Goal: Information Seeking & Learning: Find specific fact

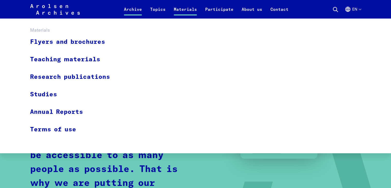
scroll to position [77, 0]
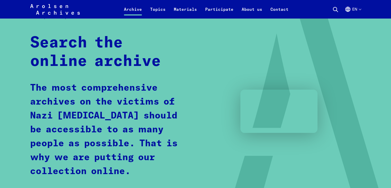
scroll to position [0, 0]
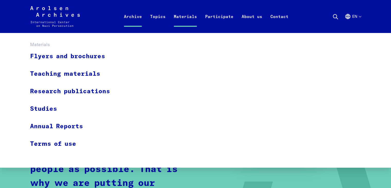
click at [177, 15] on link "Materials" at bounding box center [185, 22] width 31 height 21
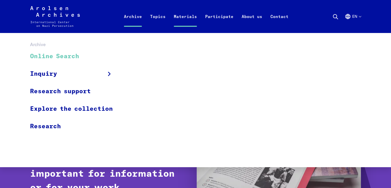
click at [81, 58] on link "Online Search" at bounding box center [74, 56] width 89 height 17
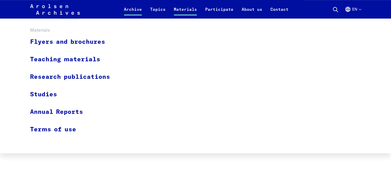
scroll to position [264, 0]
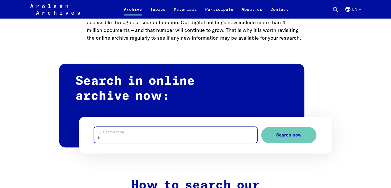
click at [184, 133] on input "Search term" at bounding box center [175, 135] width 163 height 16
type input "******"
click at [261, 127] on button "Search now" at bounding box center [288, 135] width 55 height 16
